Goal: Information Seeking & Learning: Learn about a topic

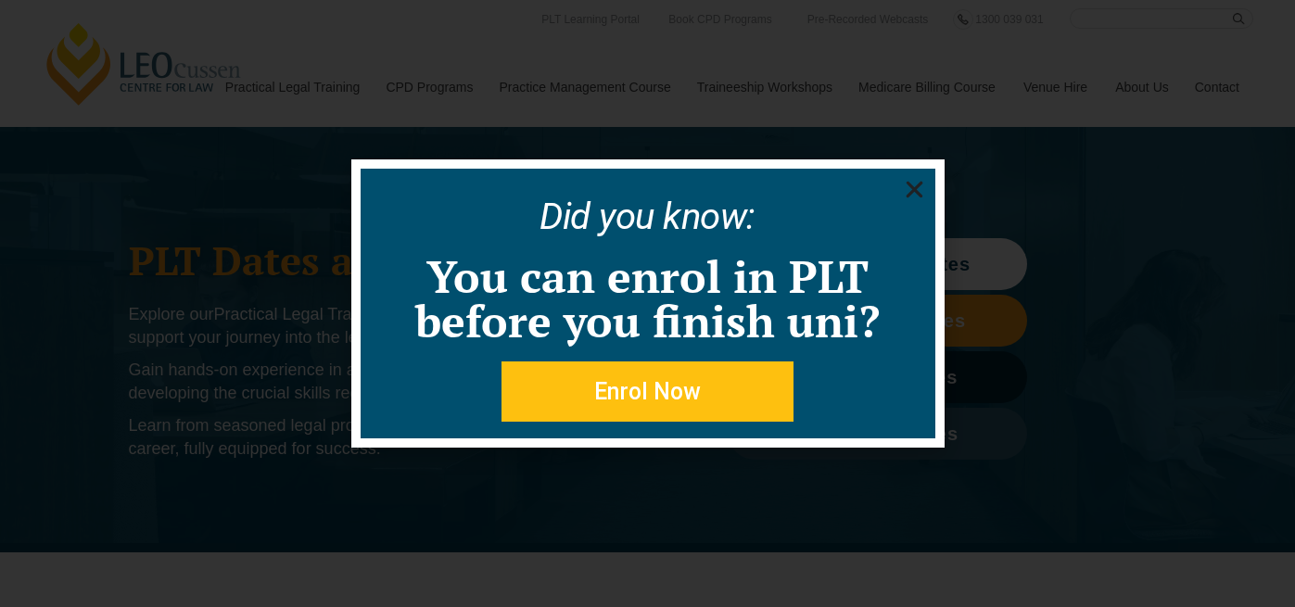
click at [916, 191] on use "Close" at bounding box center [913, 190] width 17 height 17
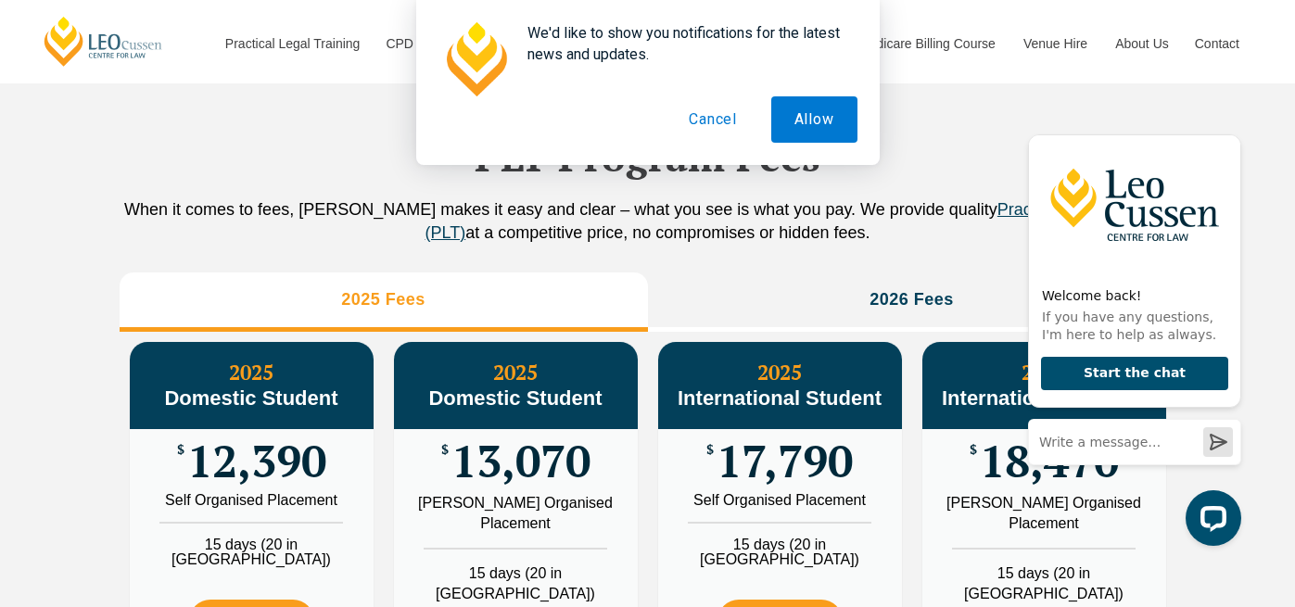
scroll to position [2008, 0]
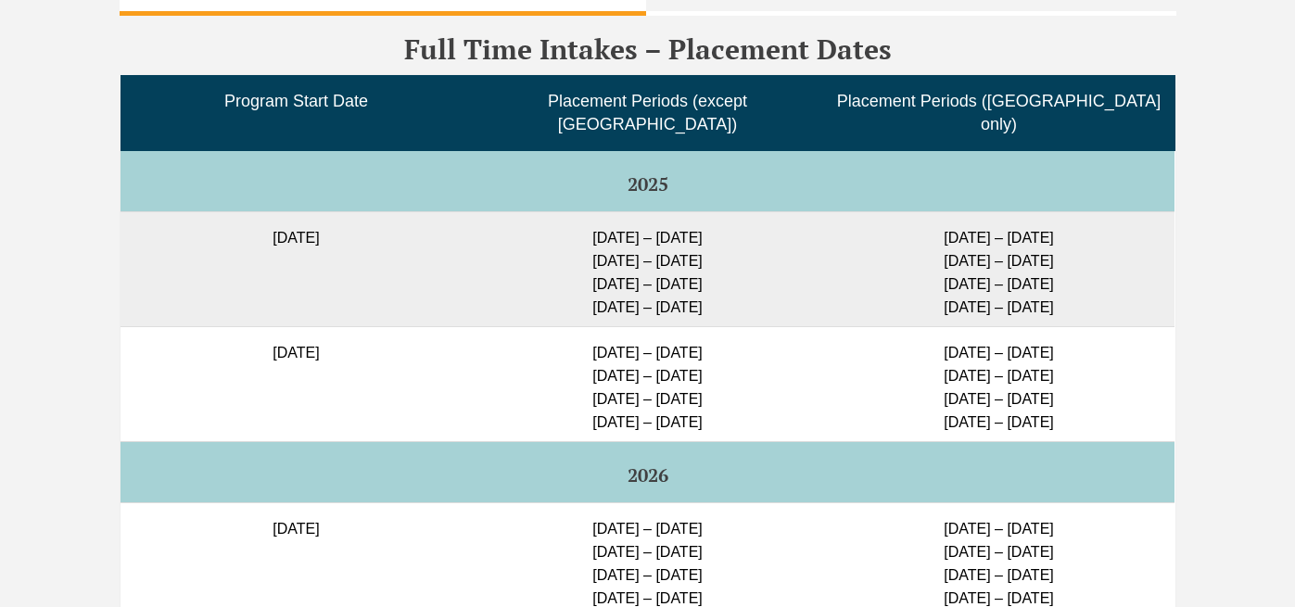
scroll to position [4761, 0]
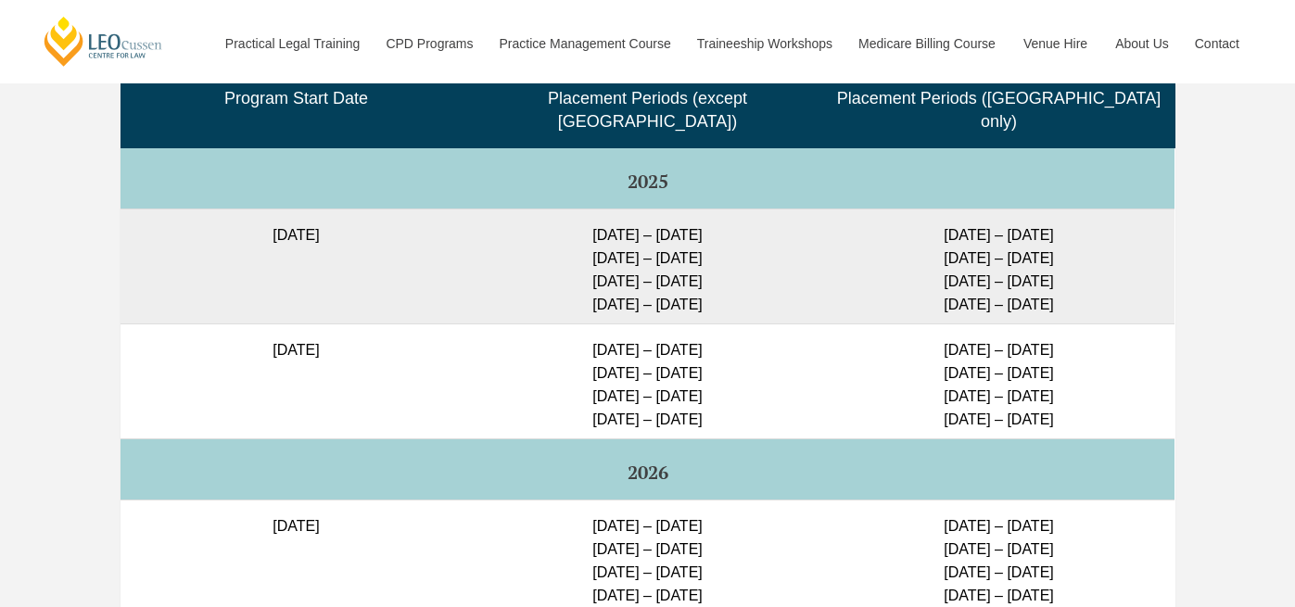
click at [322, 267] on td "[DATE]" at bounding box center [295, 265] width 351 height 115
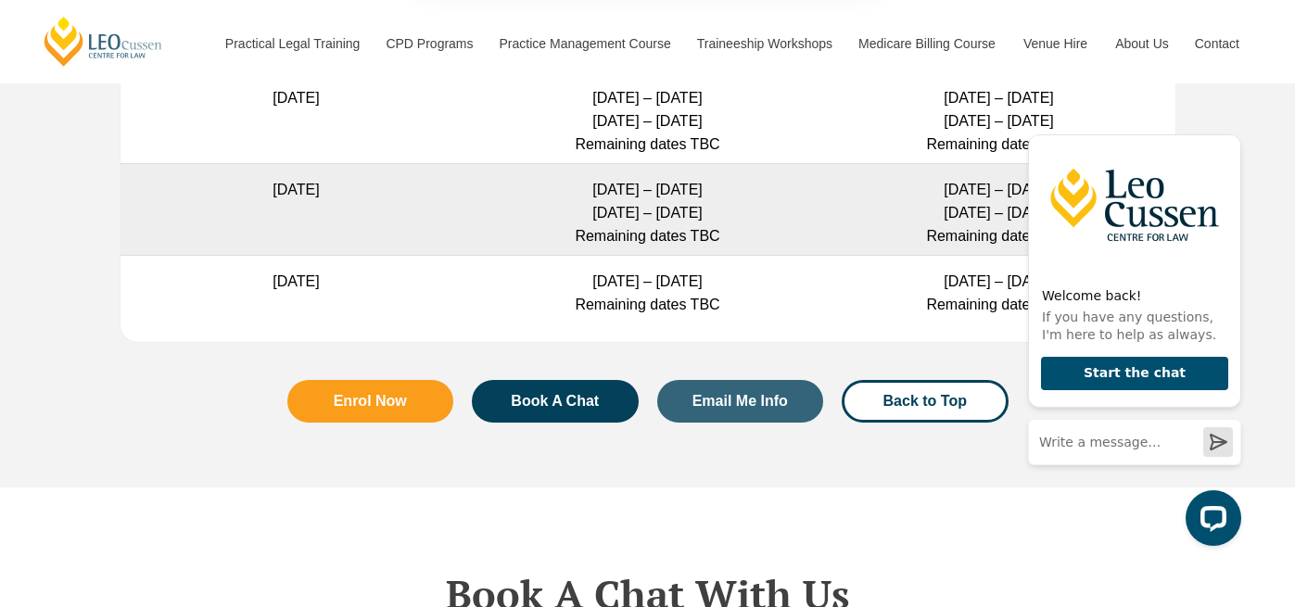
scroll to position [5657, 0]
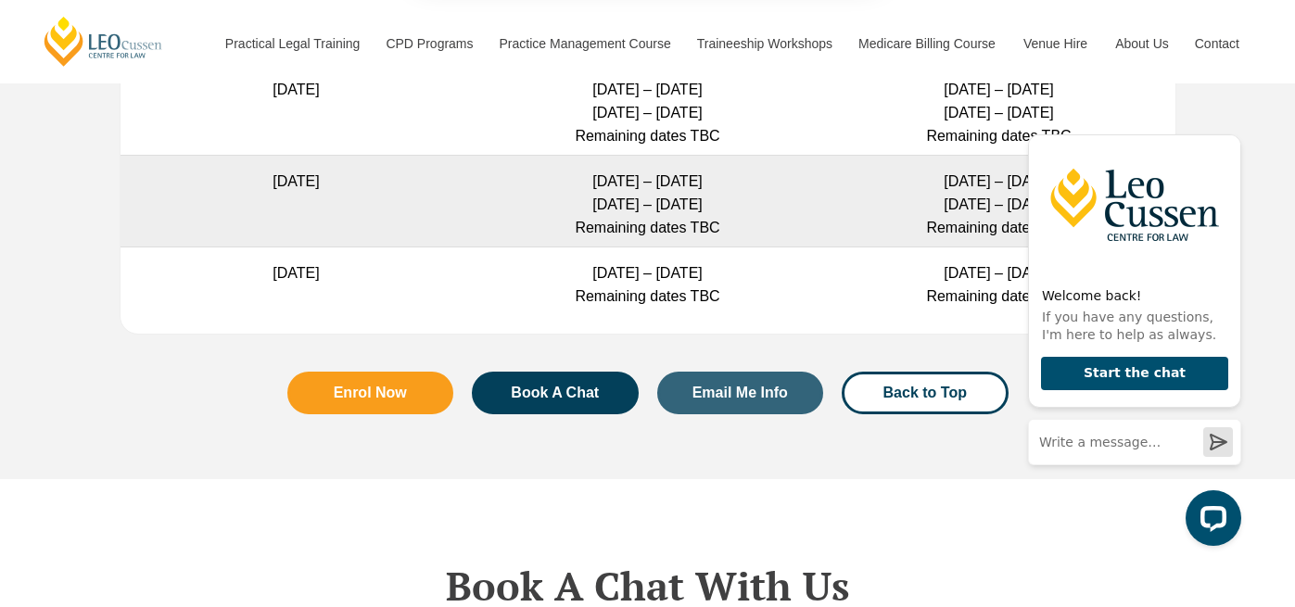
click at [713, 118] on button "Cancel" at bounding box center [712, 119] width 95 height 46
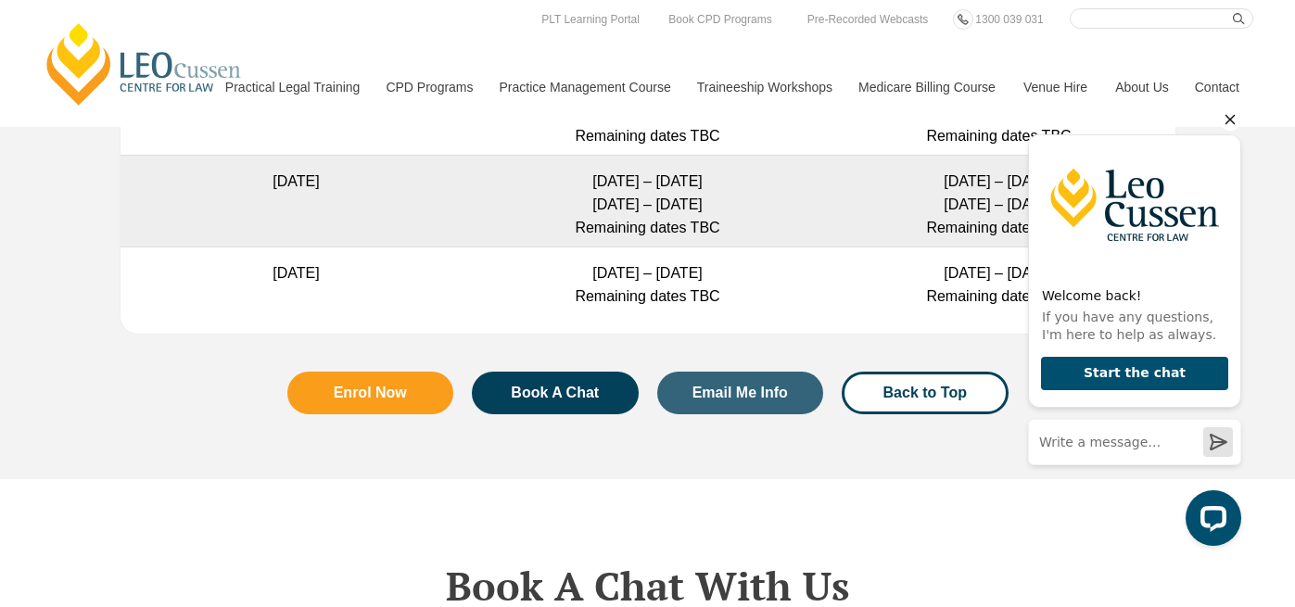
click at [1230, 120] on icon "Hide greeting" at bounding box center [1230, 120] width 10 height 10
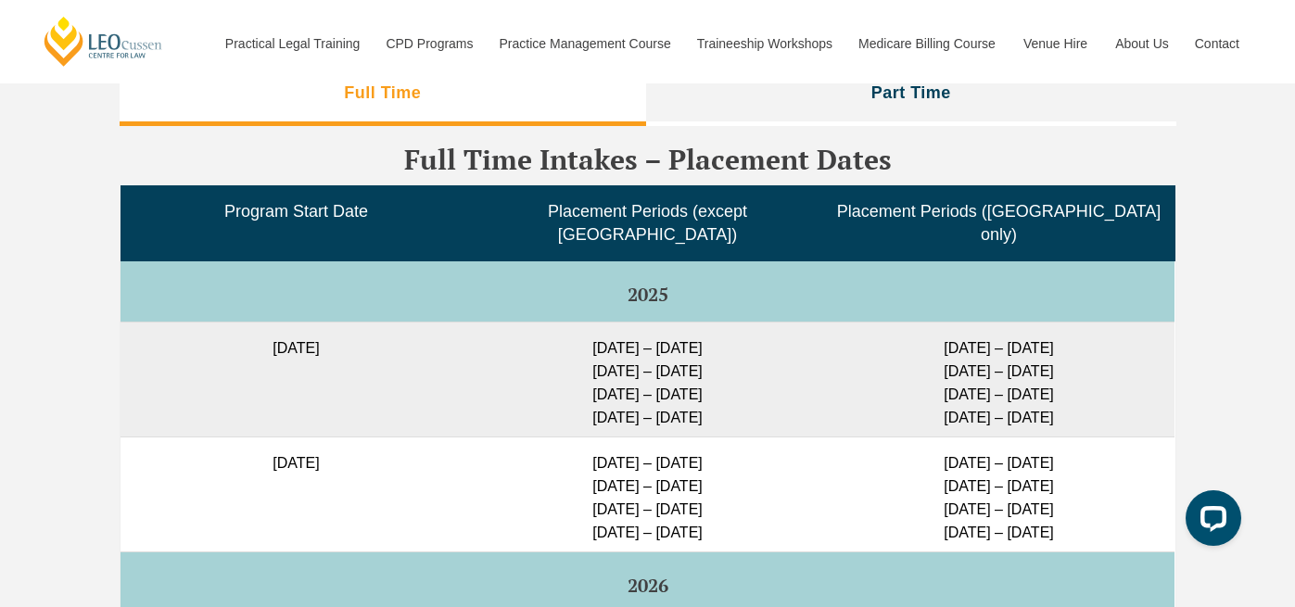
scroll to position [4646, 0]
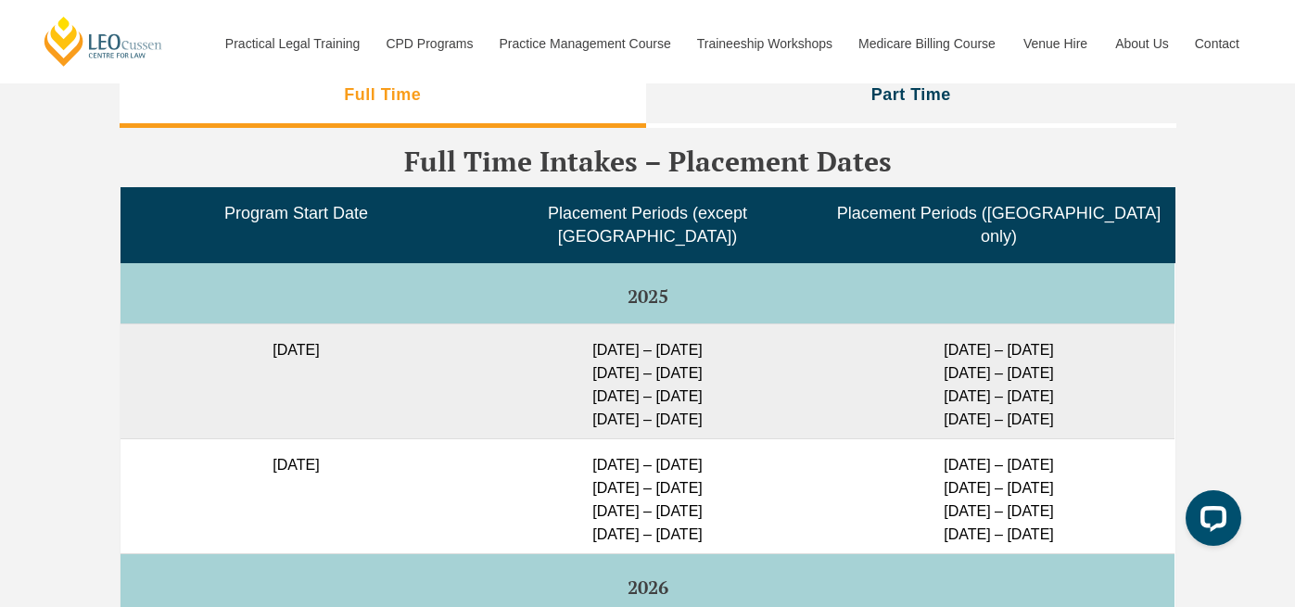
drag, startPoint x: 237, startPoint y: 472, endPoint x: 415, endPoint y: 502, distance: 180.5
click at [415, 502] on td "8 December 2025" at bounding box center [295, 495] width 351 height 115
click at [235, 222] on span "Program Start Date" at bounding box center [296, 213] width 144 height 19
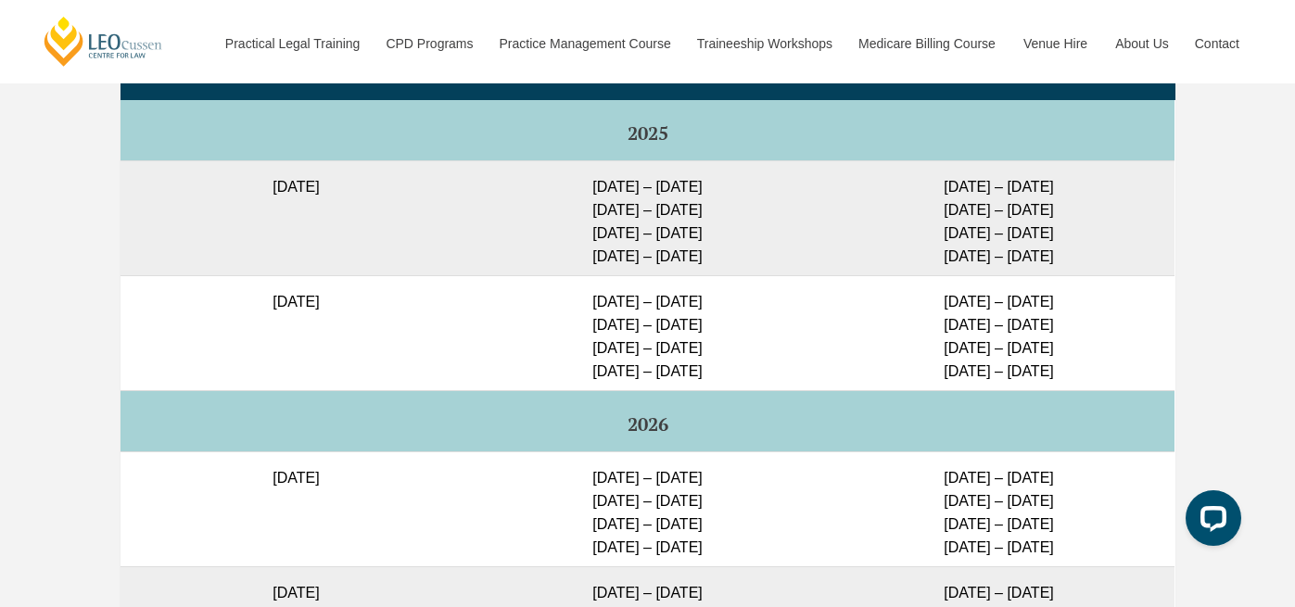
scroll to position [4897, 0]
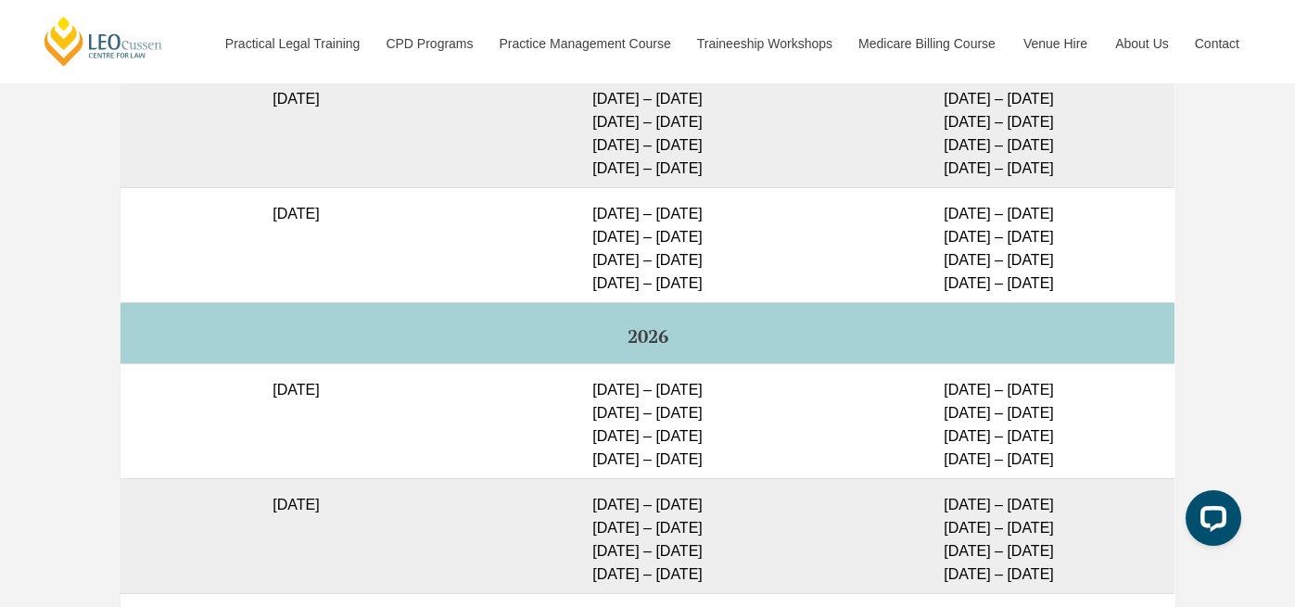
drag, startPoint x: 580, startPoint y: 396, endPoint x: 720, endPoint y: 404, distance: 140.2
click at [720, 404] on td "6 July – 24 July 2026 24 Aug – 11 Sep 2026 9 – 27 Nov 2026 1 – 19 Feb 2027" at bounding box center [647, 420] width 351 height 115
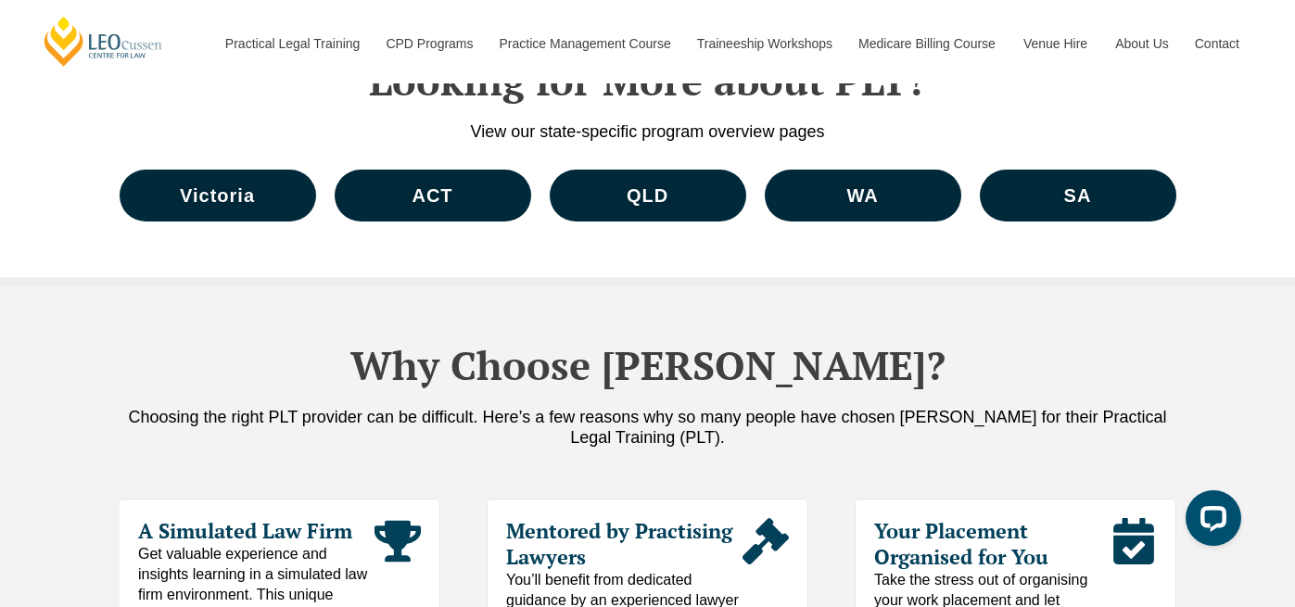
scroll to position [8636, 0]
